Goal: Task Accomplishment & Management: Manage account settings

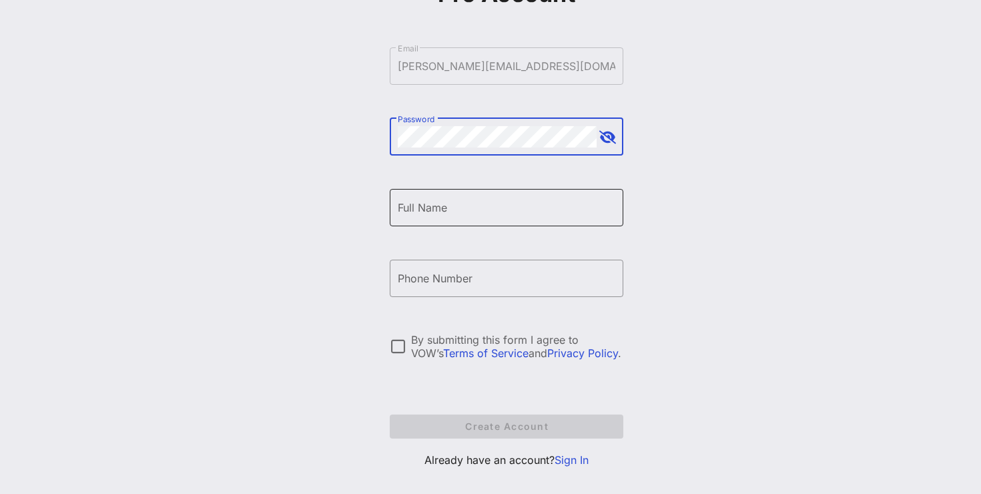
scroll to position [83, 0]
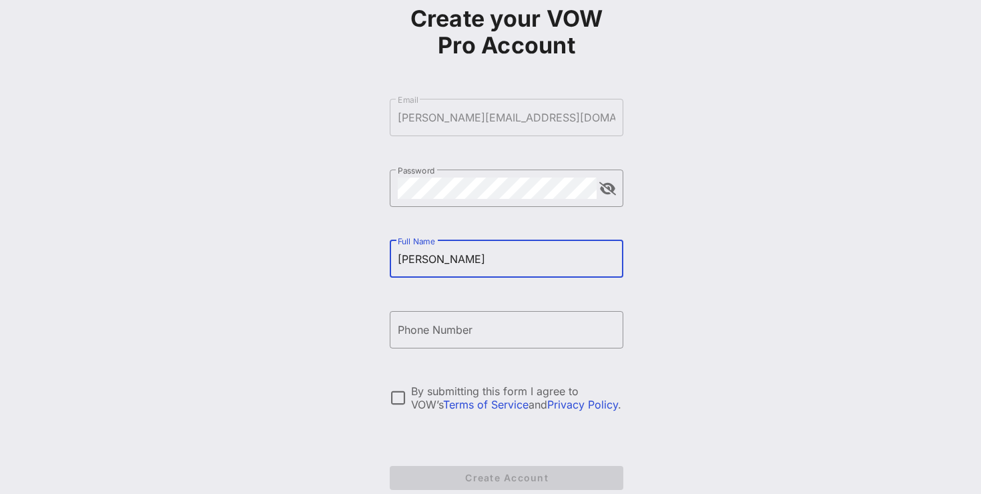
type input "[PERSON_NAME]"
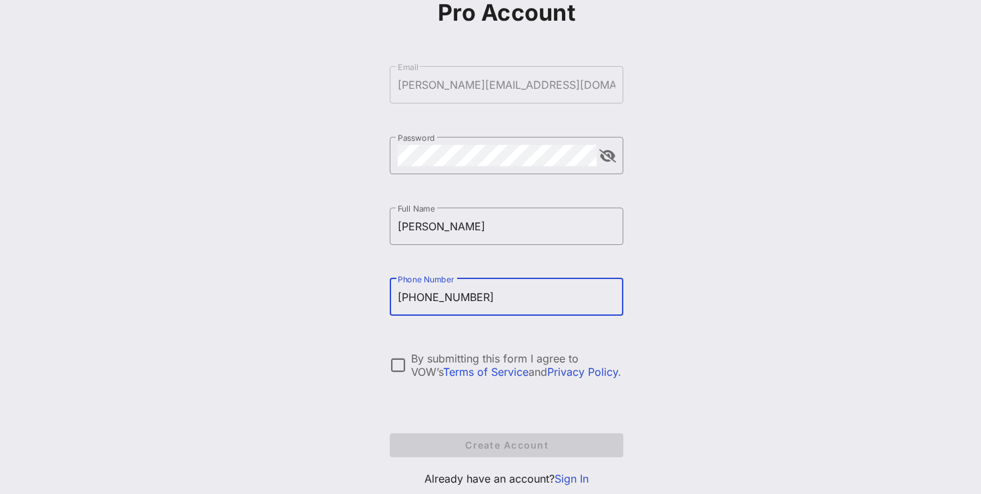
scroll to position [121, 0]
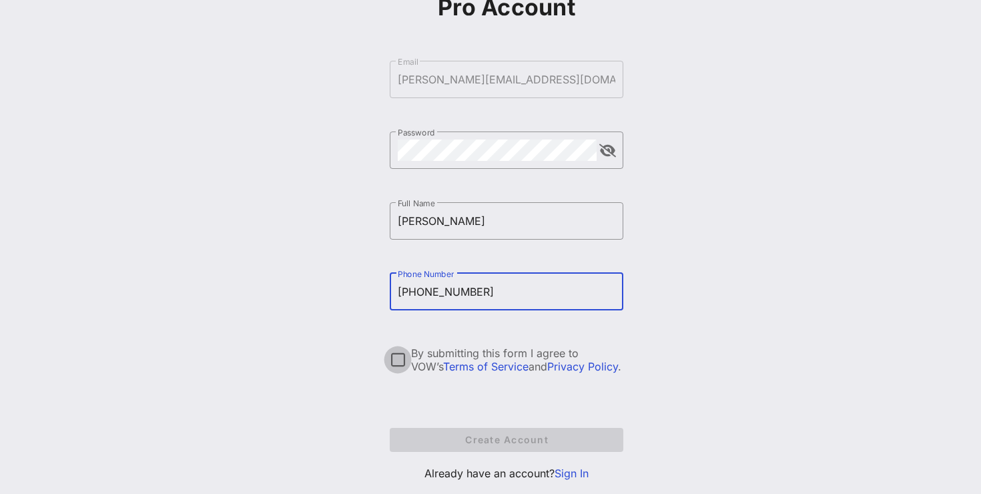
type input "[PHONE_NUMBER]"
click at [396, 360] on div at bounding box center [397, 359] width 23 height 23
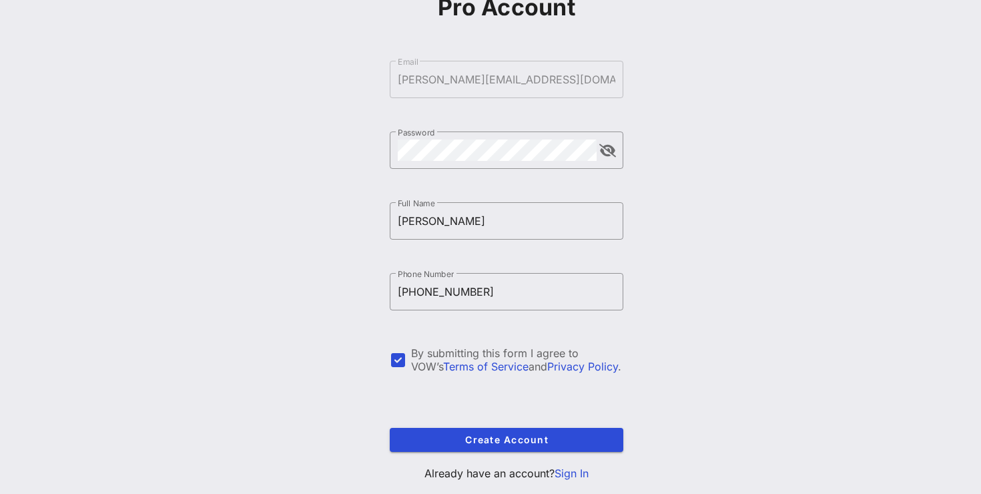
click at [449, 421] on form "​ Email [PERSON_NAME][EMAIL_ADDRESS][DOMAIN_NAME] ​ Password ​ Full Name [PERSO…" at bounding box center [507, 256] width 234 height 418
click at [614, 148] on button "append icon" at bounding box center [607, 150] width 17 height 13
click at [490, 442] on span "Create Account" at bounding box center [506, 439] width 212 height 11
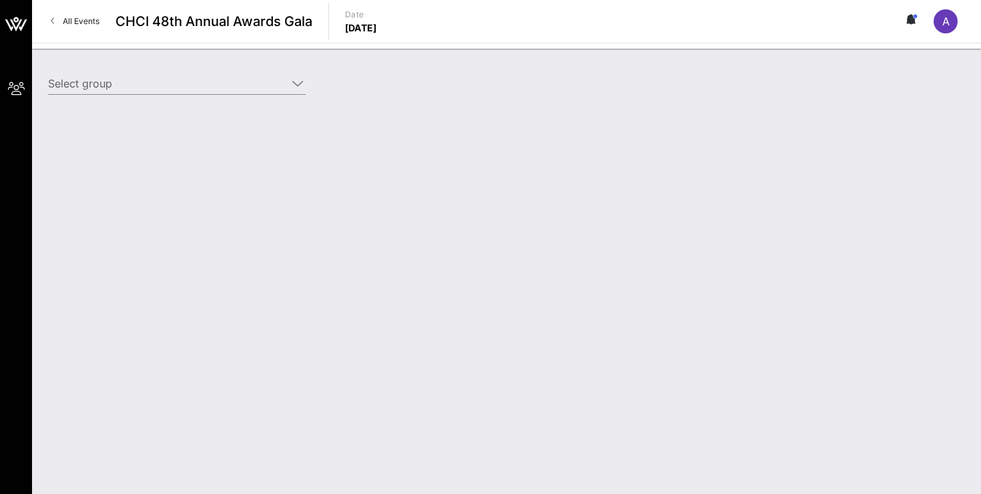
type input "AOC for Congress (AOC for Congress) [[PERSON_NAME] Serrano, [EMAIL_ADDRESS][DOM…"
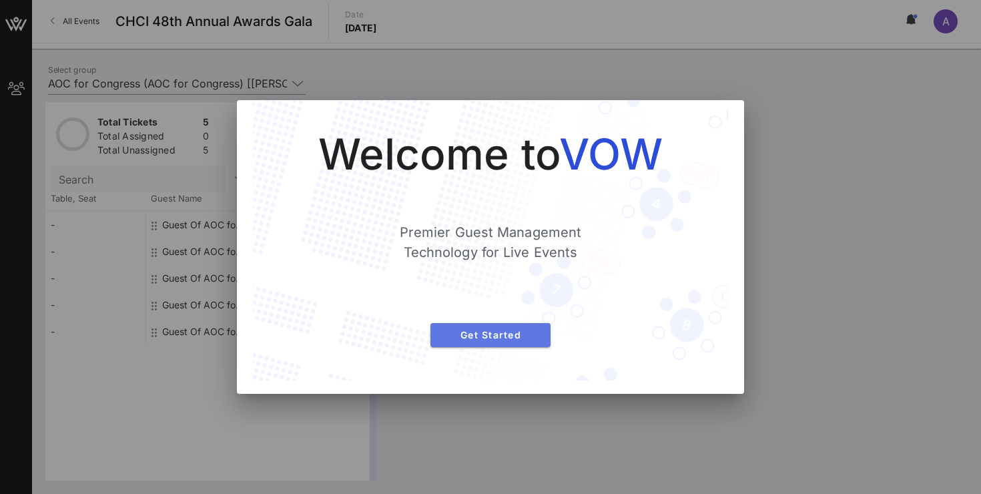
click at [484, 334] on span "Get Started" at bounding box center [490, 334] width 99 height 11
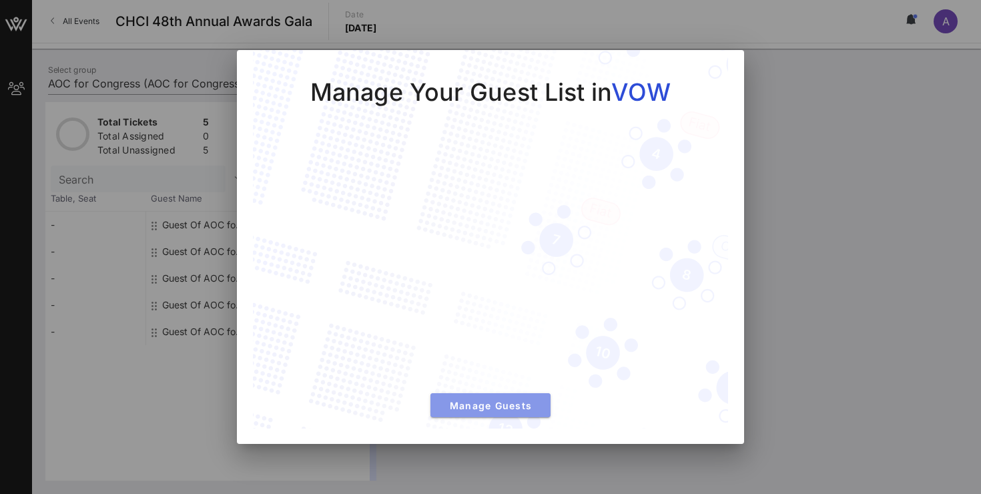
click at [496, 412] on button "Manage Guests" at bounding box center [490, 405] width 120 height 24
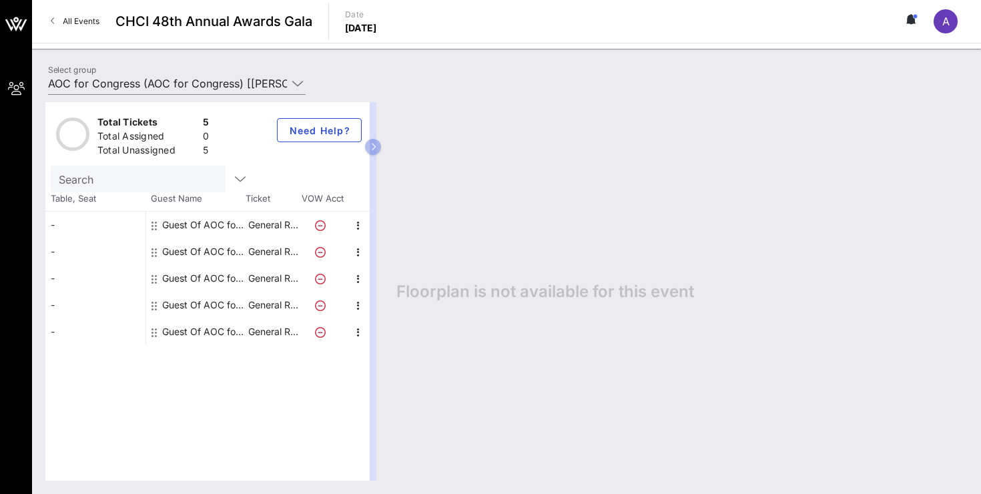
click at [99, 227] on div "-" at bounding box center [95, 225] width 100 height 27
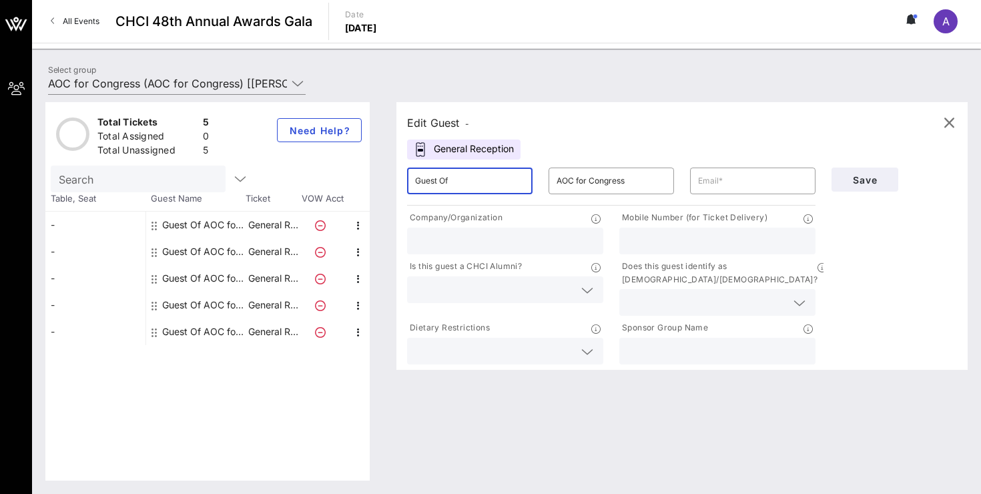
click at [464, 186] on input "Guest Of" at bounding box center [469, 180] width 109 height 21
click at [601, 185] on input "AOC for Congress" at bounding box center [611, 180] width 109 height 21
click at [721, 183] on input "text" at bounding box center [752, 180] width 109 height 21
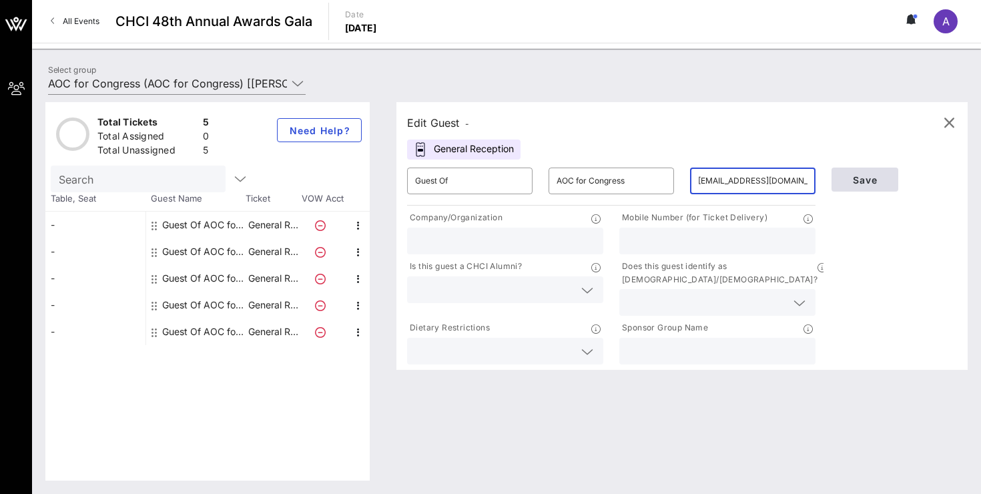
type input "[EMAIL_ADDRESS][DOMAIN_NAME]"
click at [879, 176] on span "Save" at bounding box center [864, 179] width 45 height 11
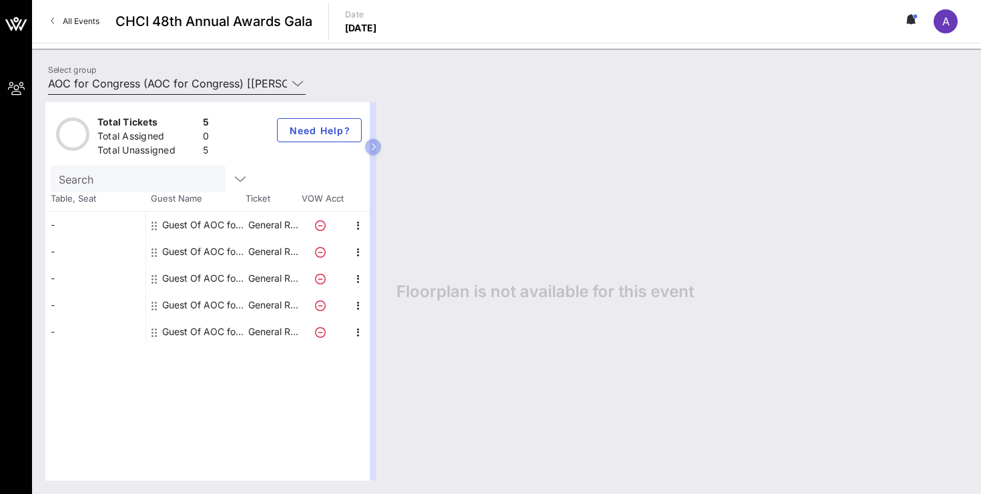
click at [196, 86] on input "AOC for Congress (AOC for Congress) [[PERSON_NAME] Serrano, [EMAIL_ADDRESS][DOM…" at bounding box center [167, 83] width 239 height 21
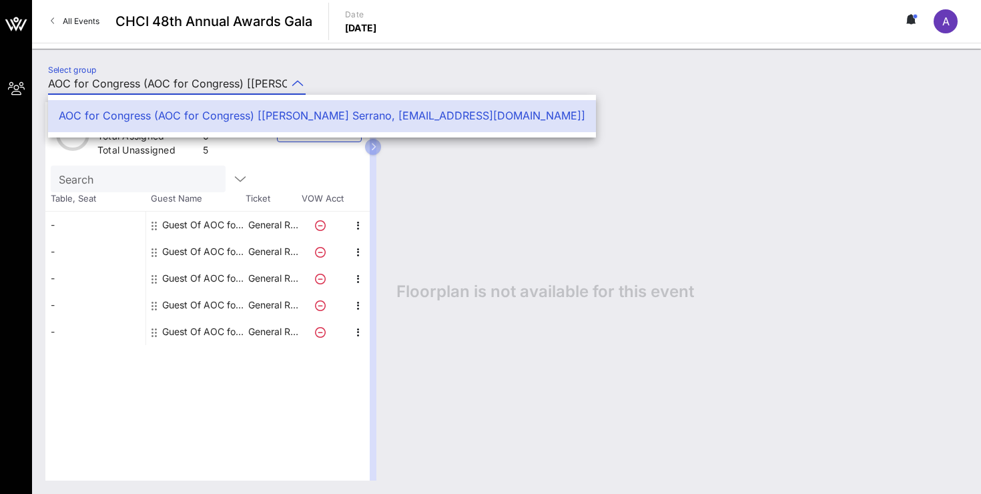
click at [113, 216] on div "-" at bounding box center [95, 225] width 100 height 27
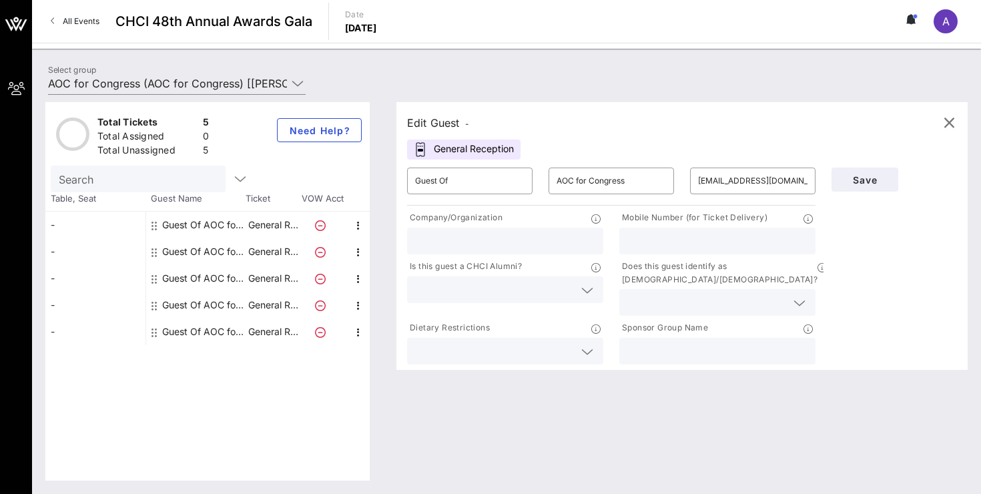
click at [510, 234] on input "text" at bounding box center [505, 240] width 180 height 17
type input "AOC for Congress"
click at [535, 297] on input "text" at bounding box center [494, 289] width 159 height 17
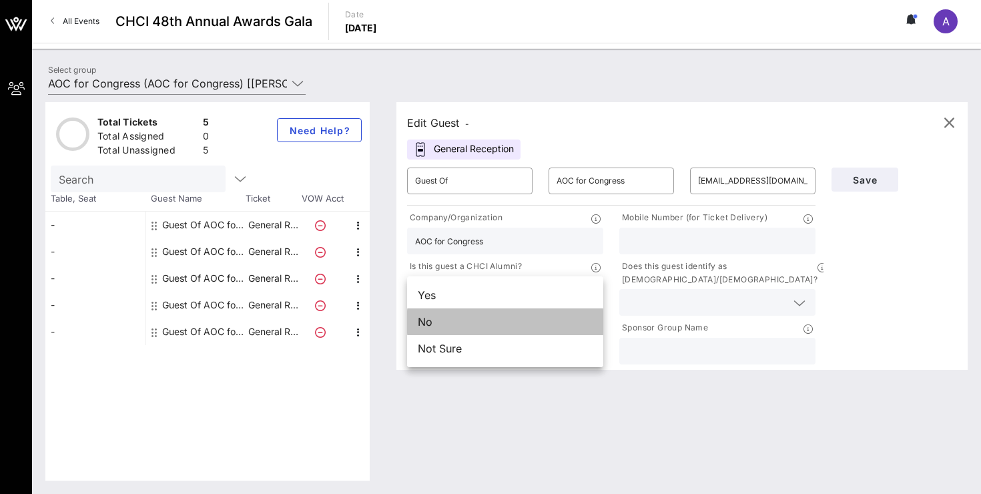
click at [524, 324] on div "No" at bounding box center [505, 321] width 196 height 27
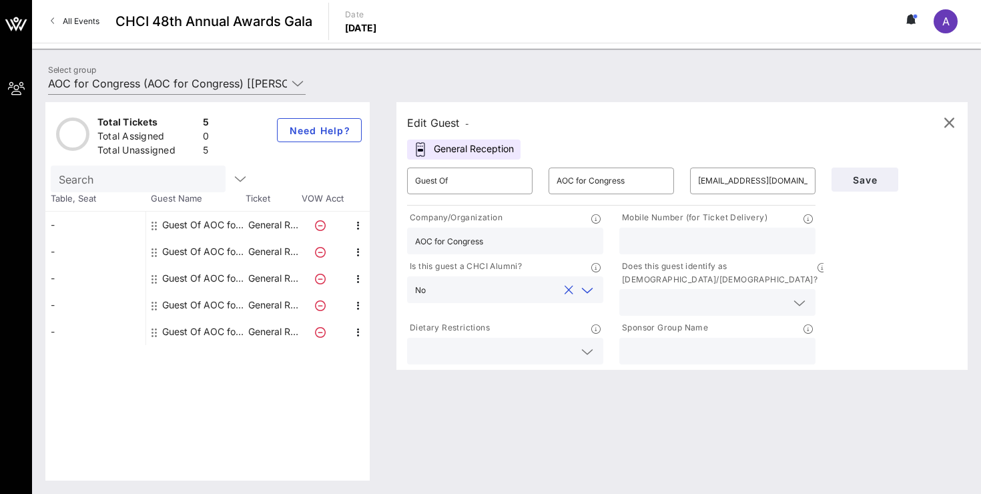
click at [739, 245] on input "text" at bounding box center [717, 240] width 180 height 17
type input "[PHONE_NUMBER]"
click at [800, 275] on div "Does this guest identify as [DEMOGRAPHIC_DATA]/[DEMOGRAPHIC_DATA]?" at bounding box center [717, 274] width 196 height 29
click at [799, 295] on icon at bounding box center [799, 303] width 12 height 16
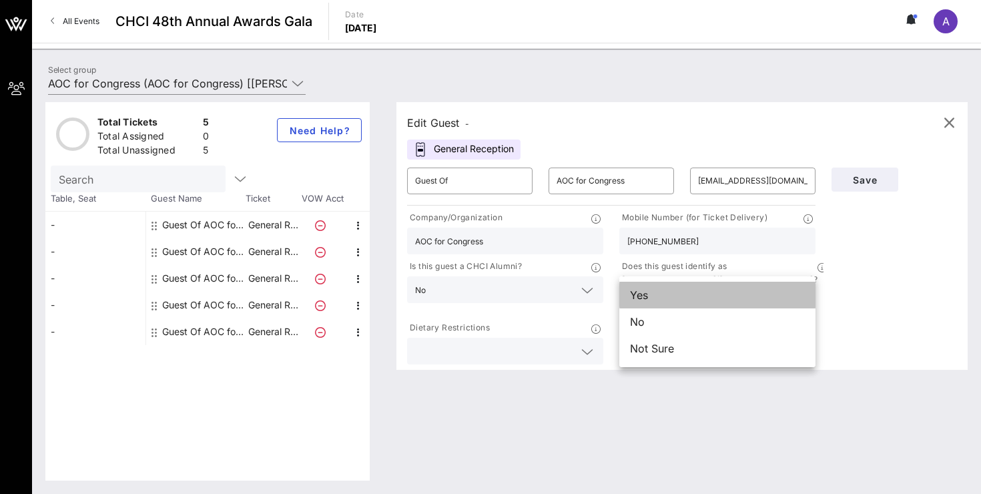
click at [731, 296] on div "Yes" at bounding box center [717, 295] width 196 height 27
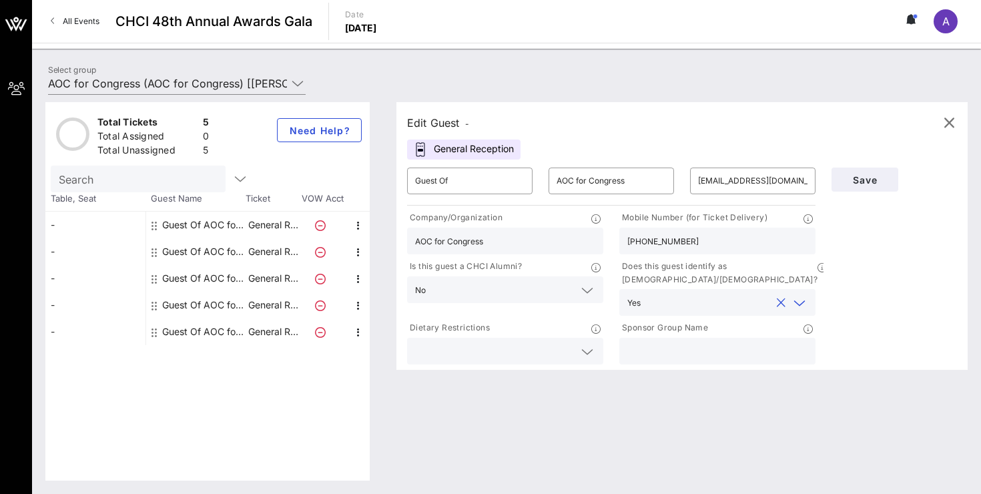
click at [722, 404] on div "Edit Guest - General Reception ​ Guest Of ​ AOC for Congress ​ [EMAIL_ADDRESS][…" at bounding box center [675, 291] width 585 height 378
click at [489, 342] on input "text" at bounding box center [494, 350] width 159 height 17
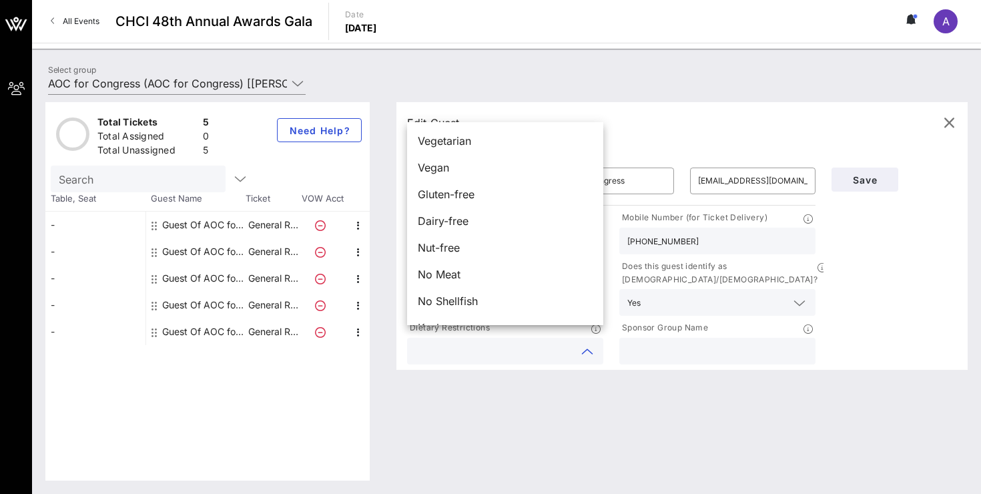
click at [559, 375] on div "Edit Guest - General Reception ​ Guest Of ​ AOC for Congress ​ [EMAIL_ADDRESS][…" at bounding box center [675, 291] width 585 height 378
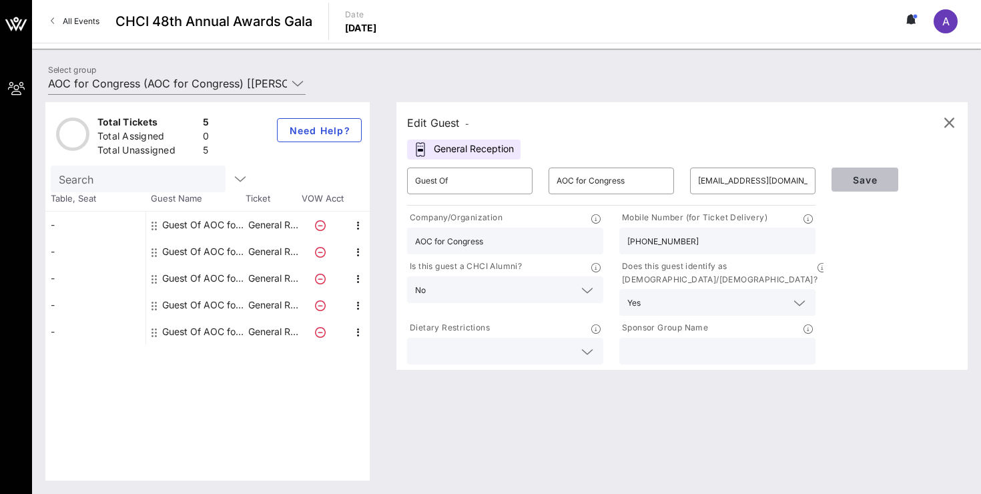
click at [866, 187] on button "Save" at bounding box center [864, 179] width 67 height 24
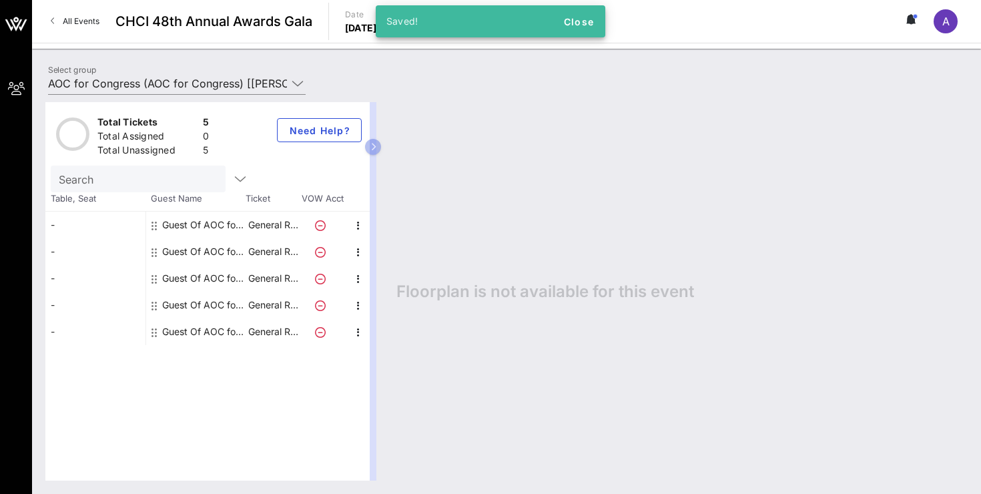
click at [109, 254] on div "-" at bounding box center [95, 251] width 100 height 27
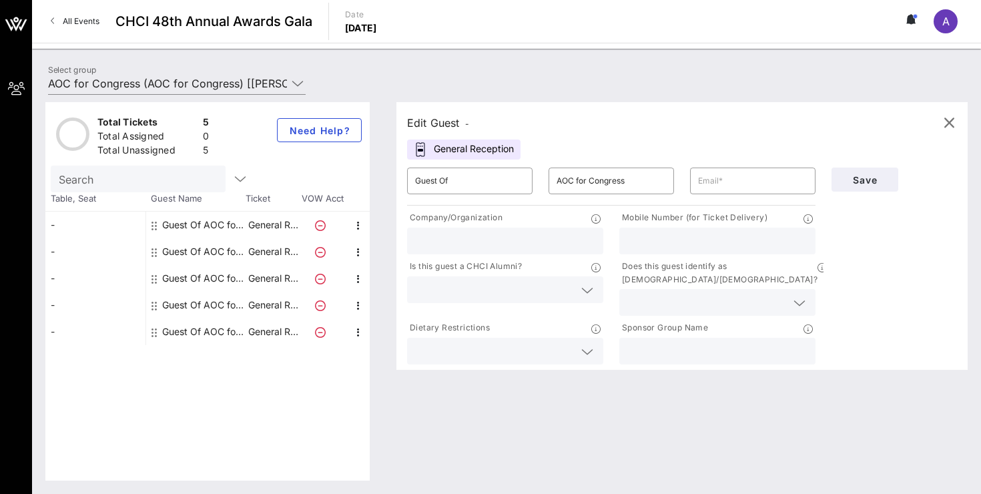
click at [710, 166] on div "​" at bounding box center [752, 180] width 141 height 43
click at [713, 179] on input "text" at bounding box center [752, 180] width 109 height 21
click at [741, 183] on input "text" at bounding box center [752, 180] width 109 height 21
click at [497, 189] on input "Guest Of" at bounding box center [469, 180] width 109 height 21
click at [657, 125] on div "Edit Guest -" at bounding box center [682, 123] width 550 height 20
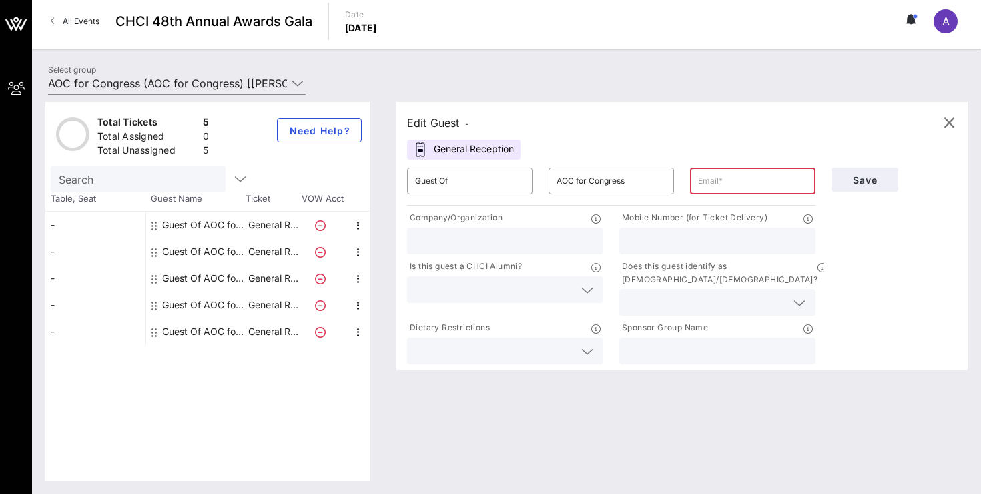
click at [211, 219] on div "Guest Of AOC for Congress" at bounding box center [204, 225] width 84 height 27
type input "[EMAIL_ADDRESS][DOMAIN_NAME]"
type input "AOC for Congress"
type input "[PHONE_NUMBER]"
click at [207, 242] on div "Guest Of AOC for Congress" at bounding box center [204, 251] width 84 height 27
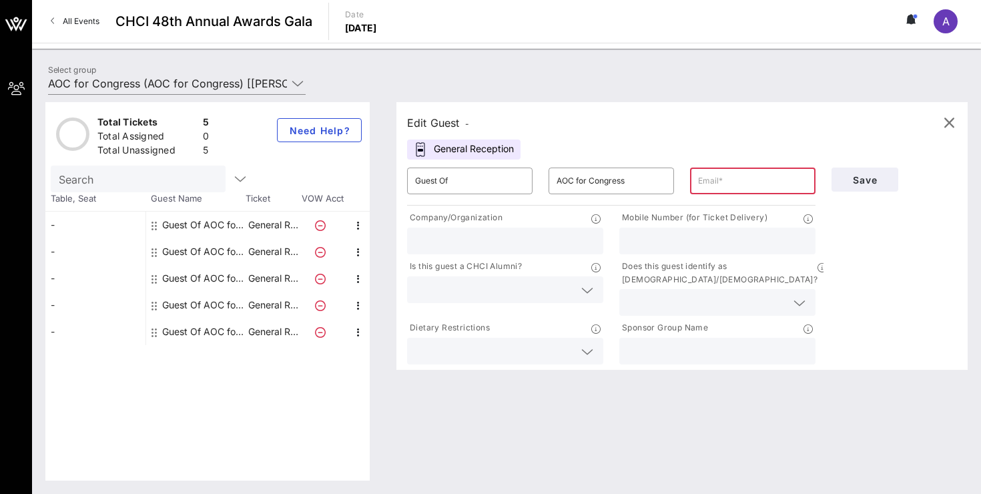
click at [202, 271] on div "Guest Of AOC for Congress" at bounding box center [204, 278] width 84 height 27
click at [202, 300] on div "Guest Of AOC for Congress" at bounding box center [204, 305] width 84 height 27
click at [218, 248] on div "Guest Of AOC for Congress" at bounding box center [204, 251] width 84 height 27
click at [710, 184] on input "text" at bounding box center [752, 180] width 109 height 21
click at [274, 255] on p "General R…" at bounding box center [272, 251] width 53 height 27
